Goal: Connect with others: Connect with others

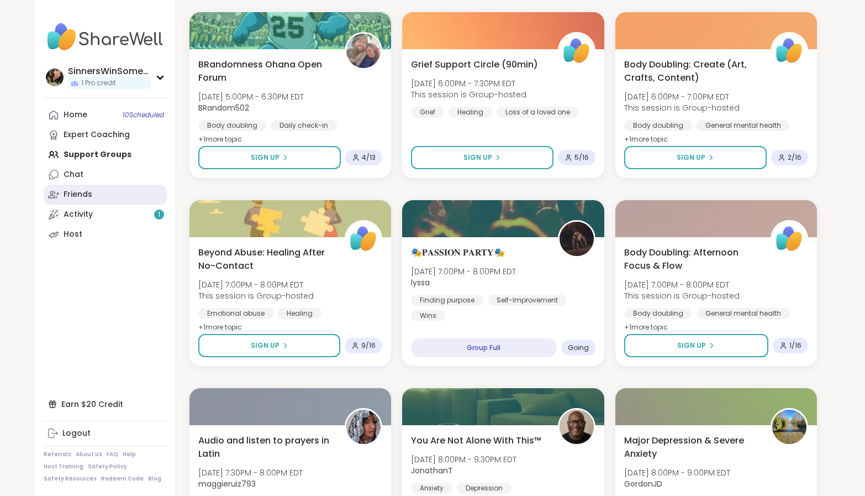
click at [89, 194] on div "Friends" at bounding box center [78, 194] width 29 height 11
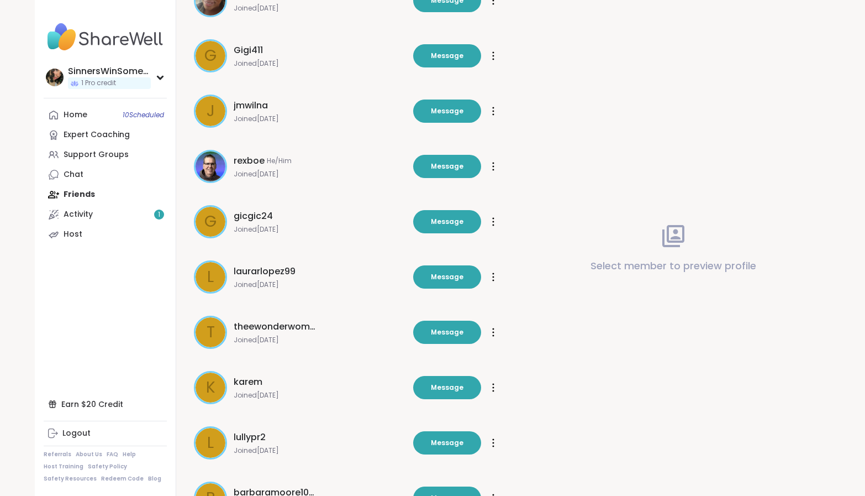
scroll to position [184, 0]
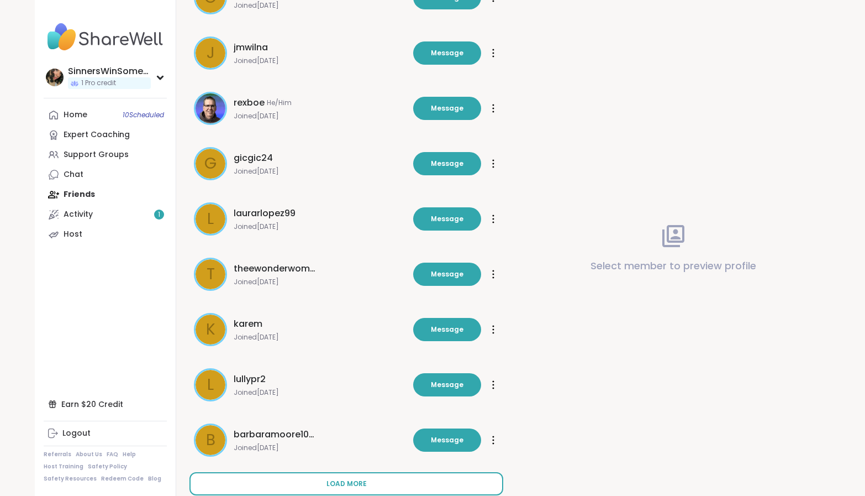
click at [349, 487] on span "Load more" at bounding box center [346, 483] width 40 height 10
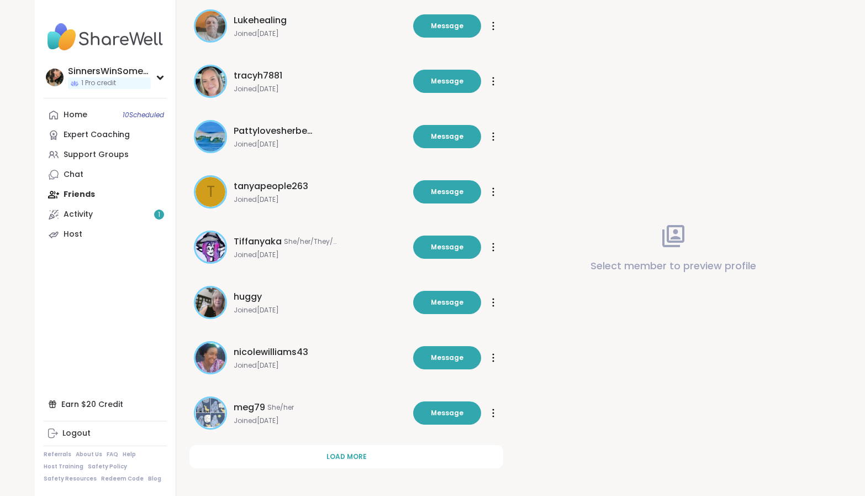
scroll to position [767, 0]
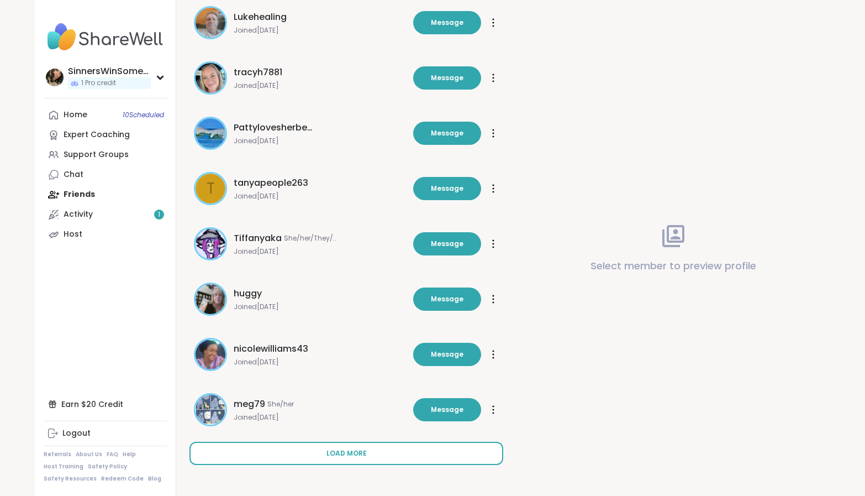
click at [336, 449] on span "Load more" at bounding box center [346, 453] width 40 height 10
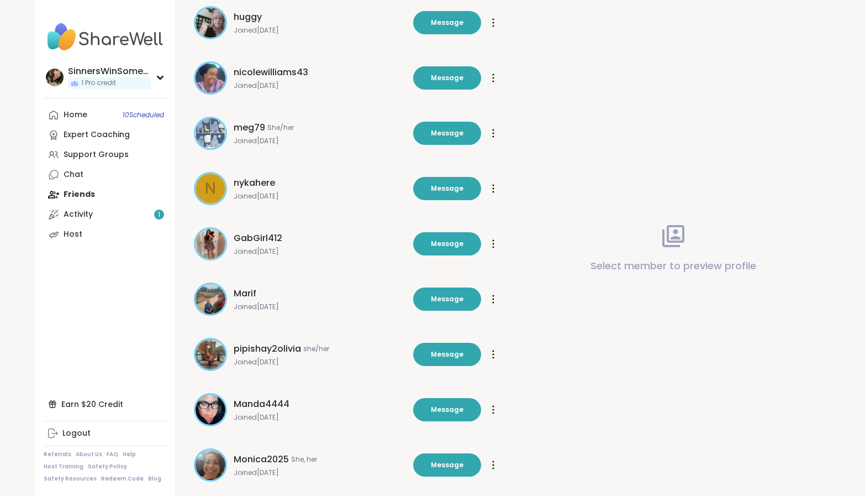
scroll to position [951, 0]
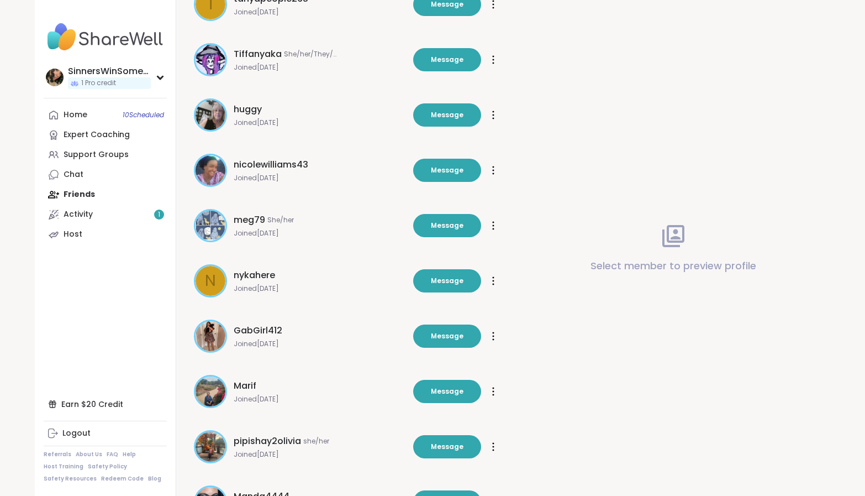
click at [206, 332] on img at bounding box center [211, 336] width 30 height 30
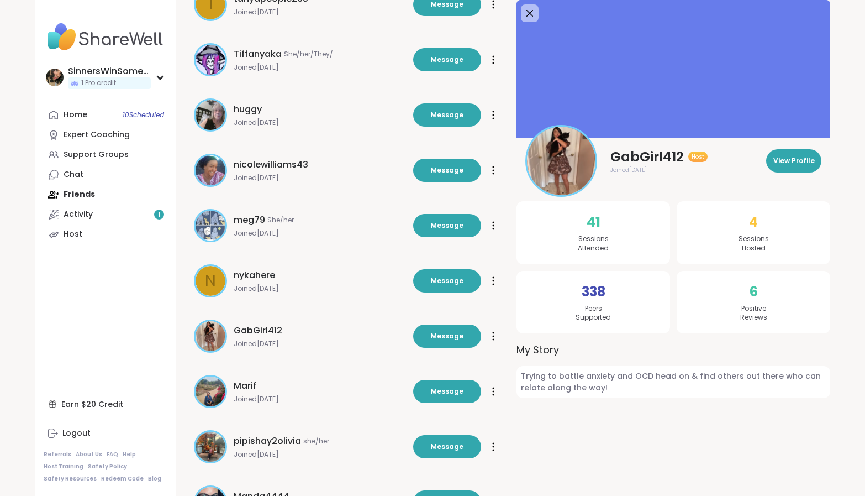
click at [553, 150] on img at bounding box center [561, 161] width 69 height 69
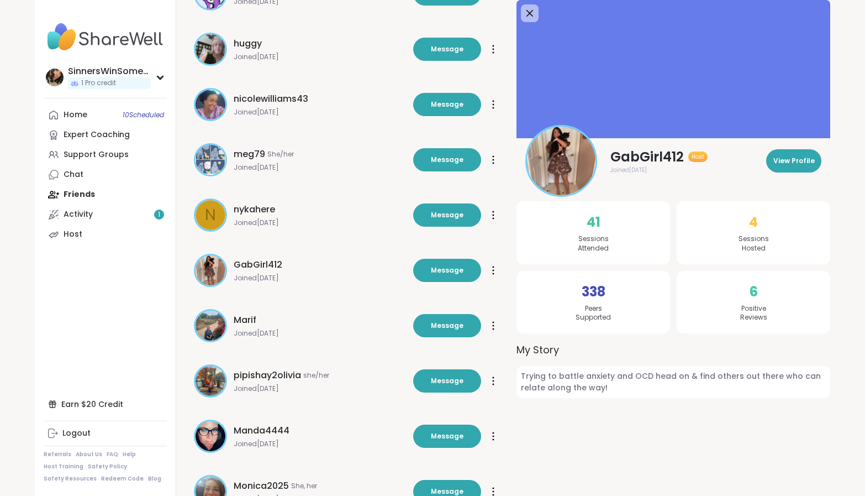
scroll to position [1043, 0]
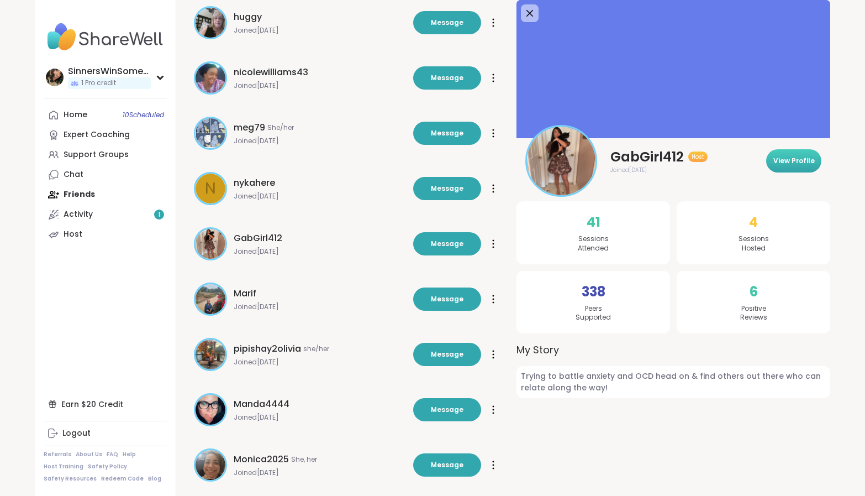
click at [796, 168] on button "View Profile" at bounding box center [793, 160] width 55 height 23
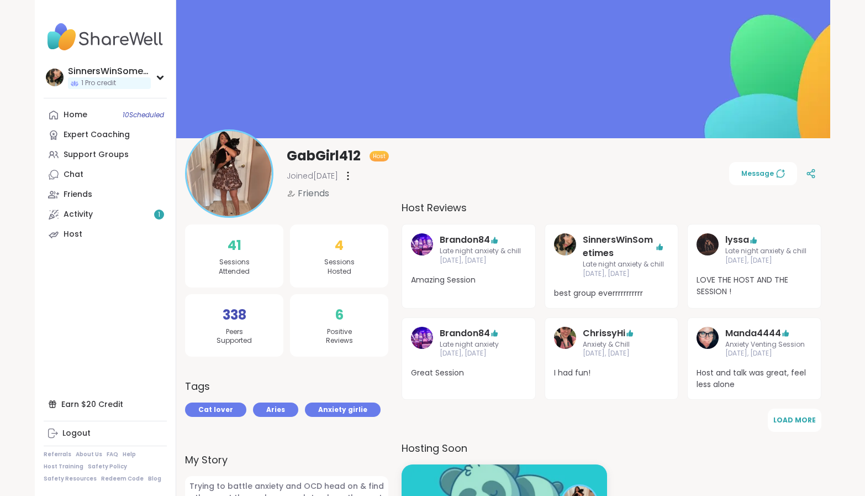
click at [220, 172] on img at bounding box center [229, 173] width 85 height 85
click at [242, 159] on img at bounding box center [229, 173] width 85 height 85
click at [376, 154] on span "Host" at bounding box center [379, 156] width 13 height 8
click at [268, 409] on span "Aries" at bounding box center [275, 409] width 19 height 10
